Goal: Navigation & Orientation: Find specific page/section

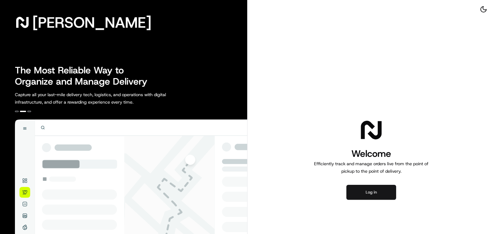
click at [365, 190] on button "Log in" at bounding box center [372, 192] width 50 height 15
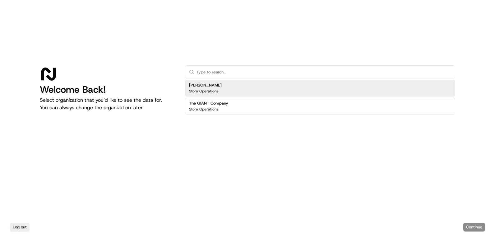
click at [300, 86] on div "[PERSON_NAME] Store Operations" at bounding box center [320, 88] width 270 height 17
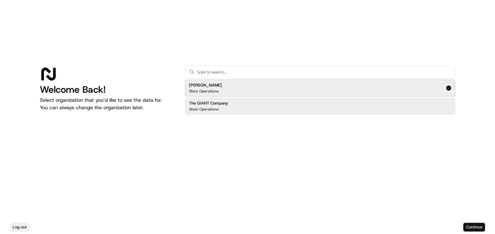
click at [476, 229] on button "Continue" at bounding box center [475, 227] width 22 height 9
